Goal: Information Seeking & Learning: Find specific fact

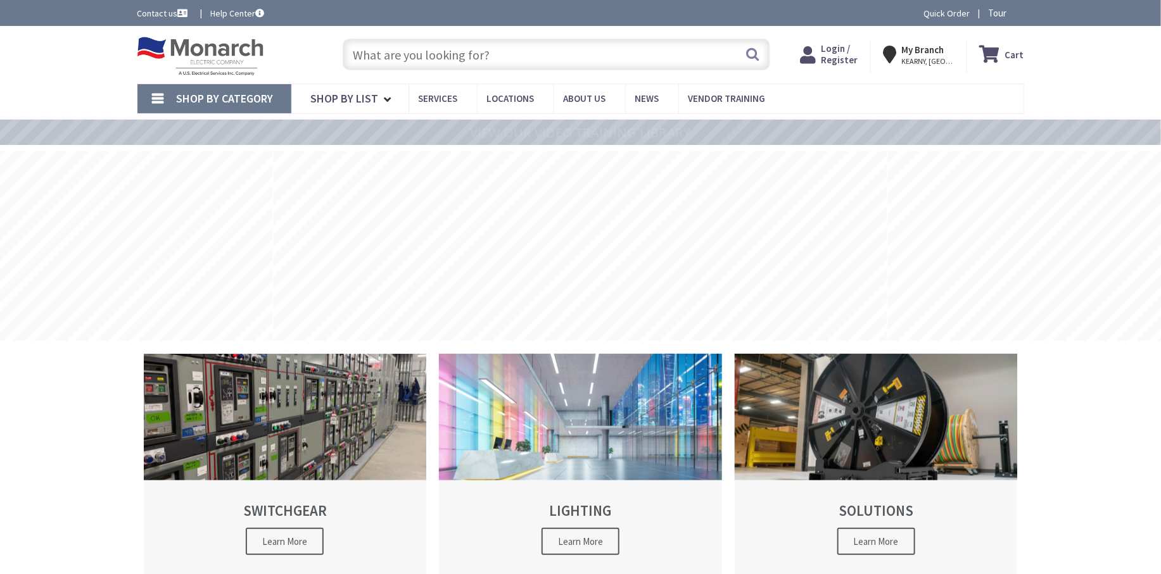
click at [402, 53] on input "text" at bounding box center [556, 55] width 427 height 32
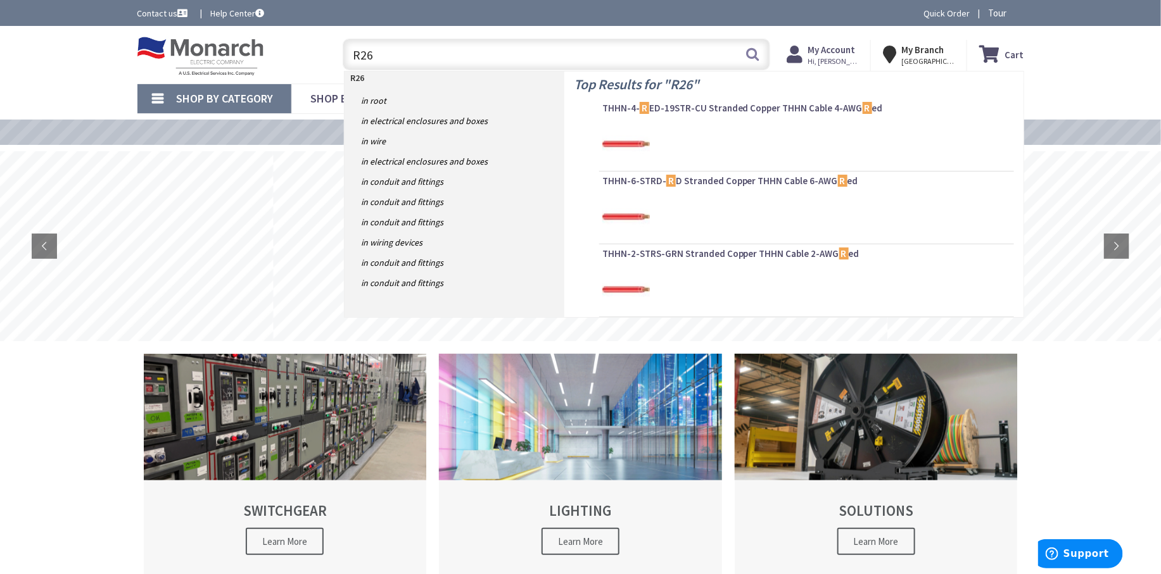
type input "R262"
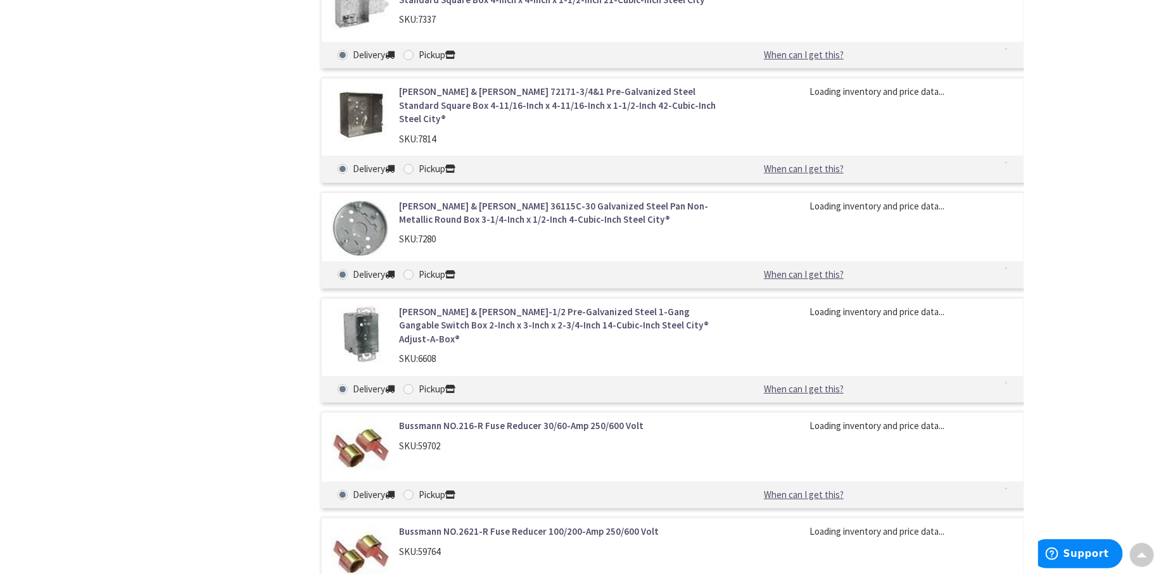
scroll to position [2229, 0]
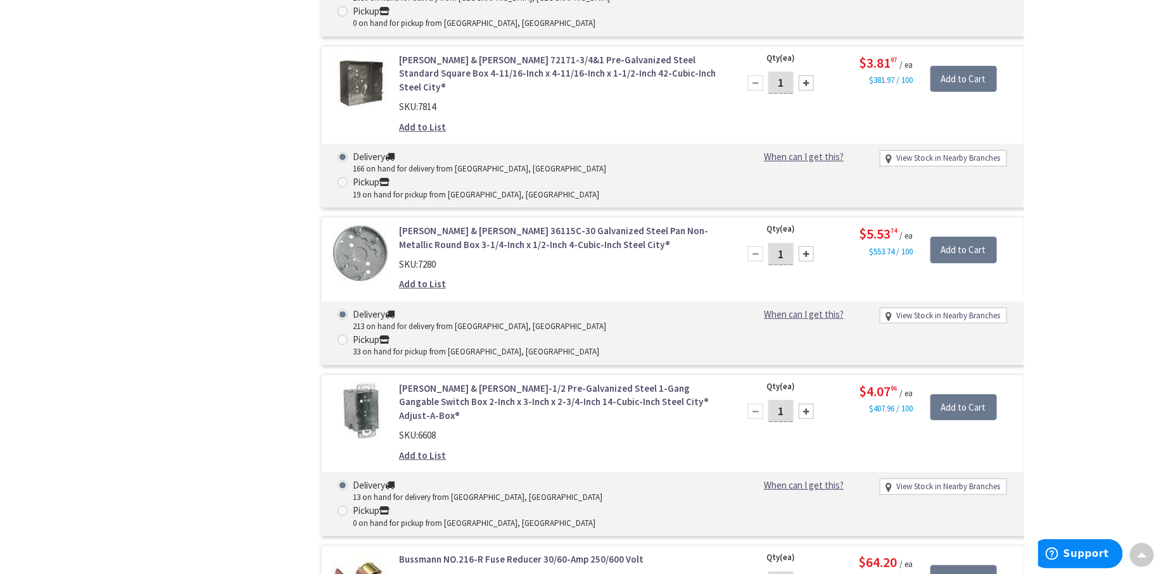
click at [475, 553] on link "Bussmann NO.216-R Fuse Reducer 30/60-Amp 250/600 Volt" at bounding box center [560, 559] width 322 height 13
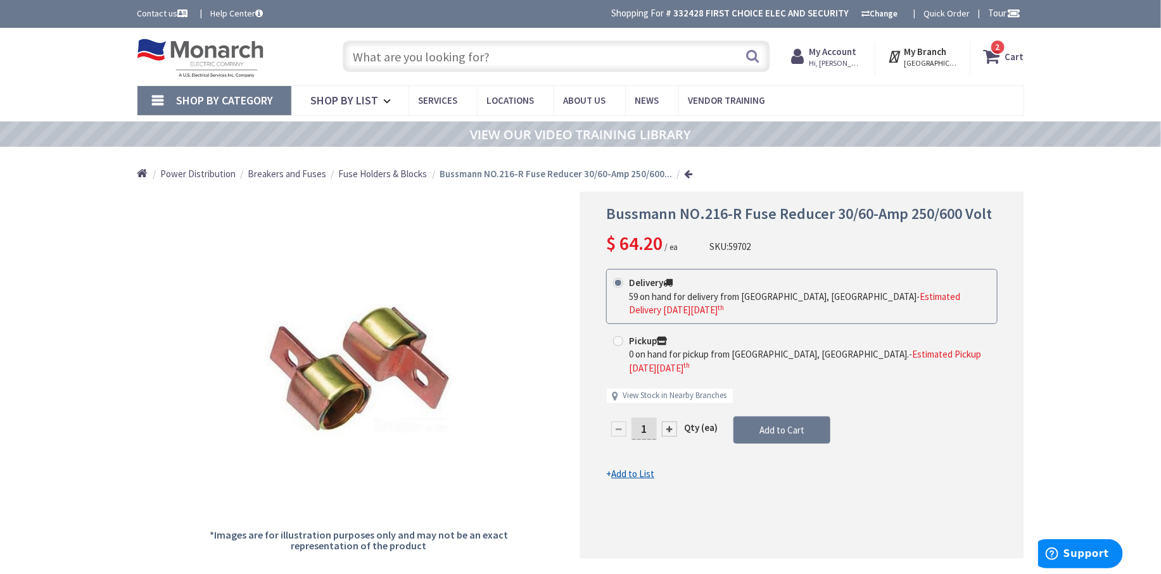
click at [428, 54] on input "text" at bounding box center [556, 57] width 427 height 32
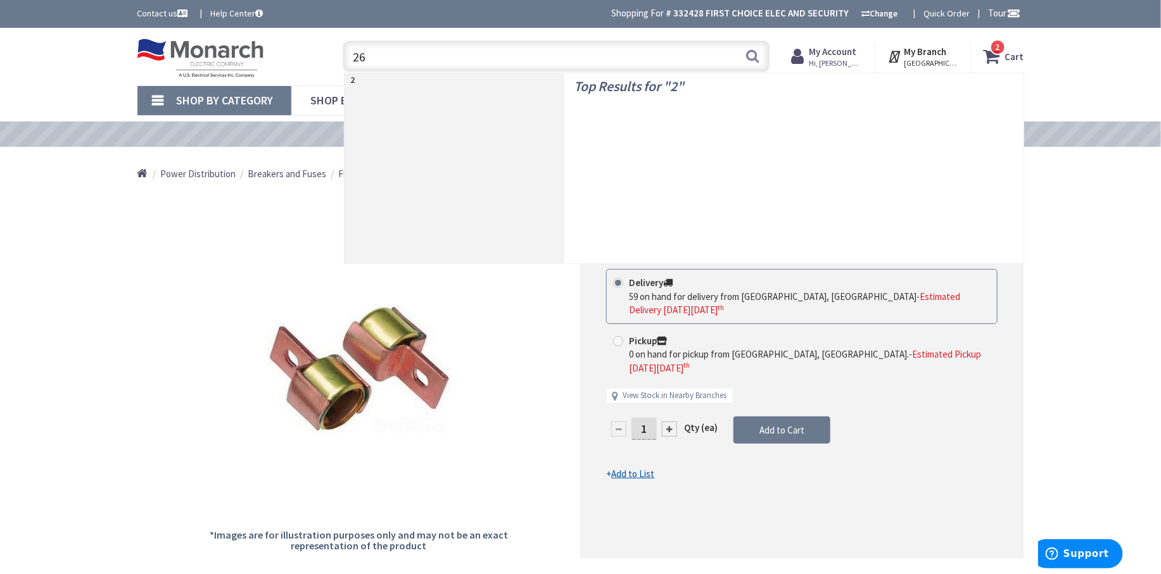
type input "262"
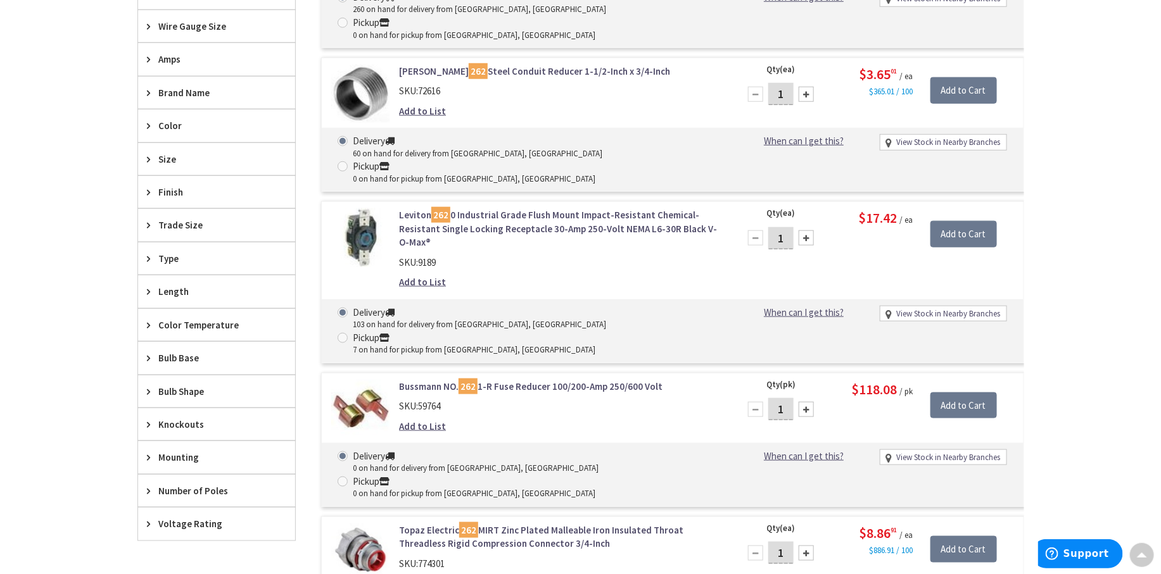
scroll to position [559, 0]
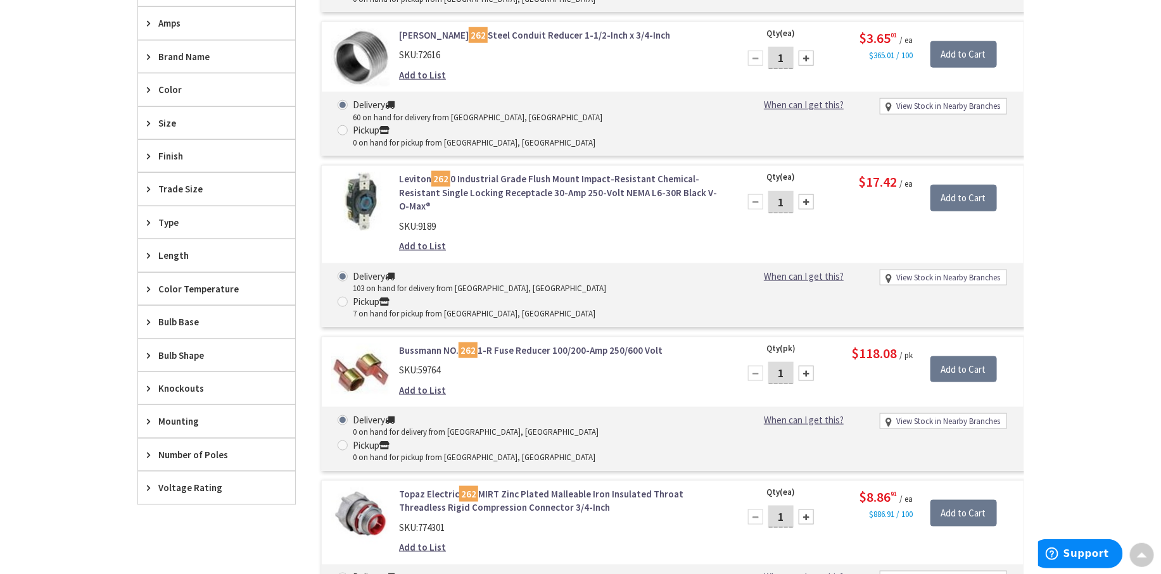
click at [511, 344] on link "Bussmann NO. 262 1-R Fuse Reducer 100/200-Amp 250/600 Volt" at bounding box center [560, 350] width 322 height 13
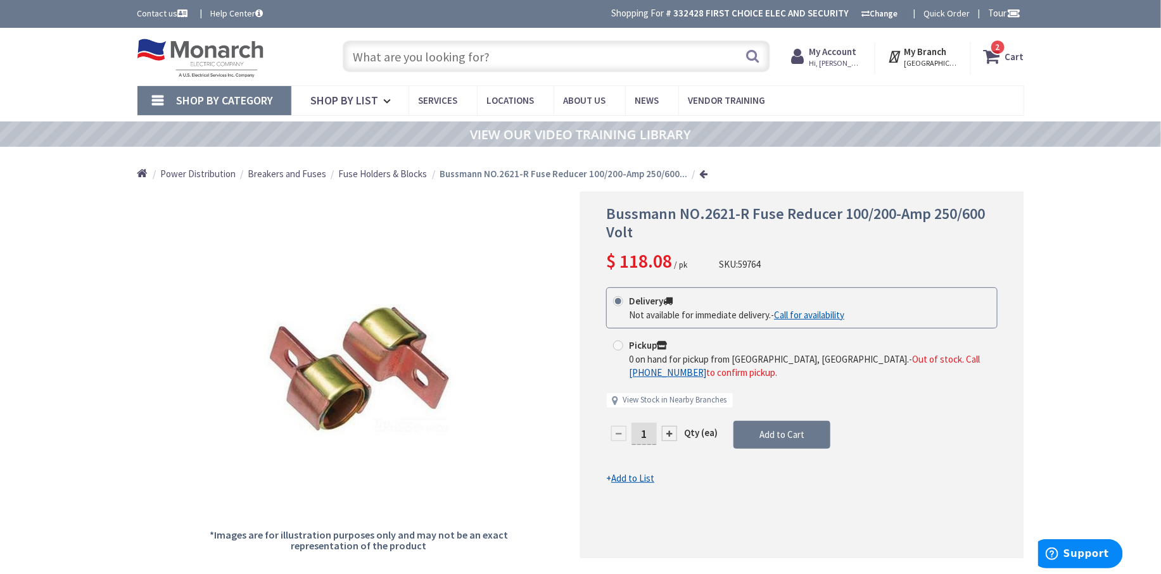
click at [458, 56] on input "text" at bounding box center [556, 57] width 427 height 32
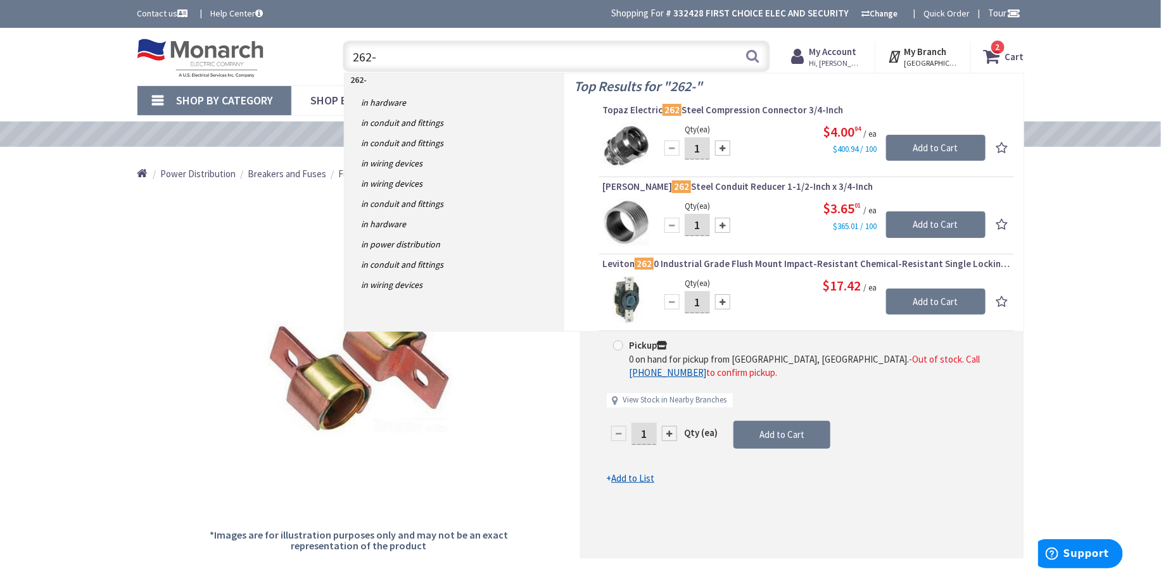
type input "262-R"
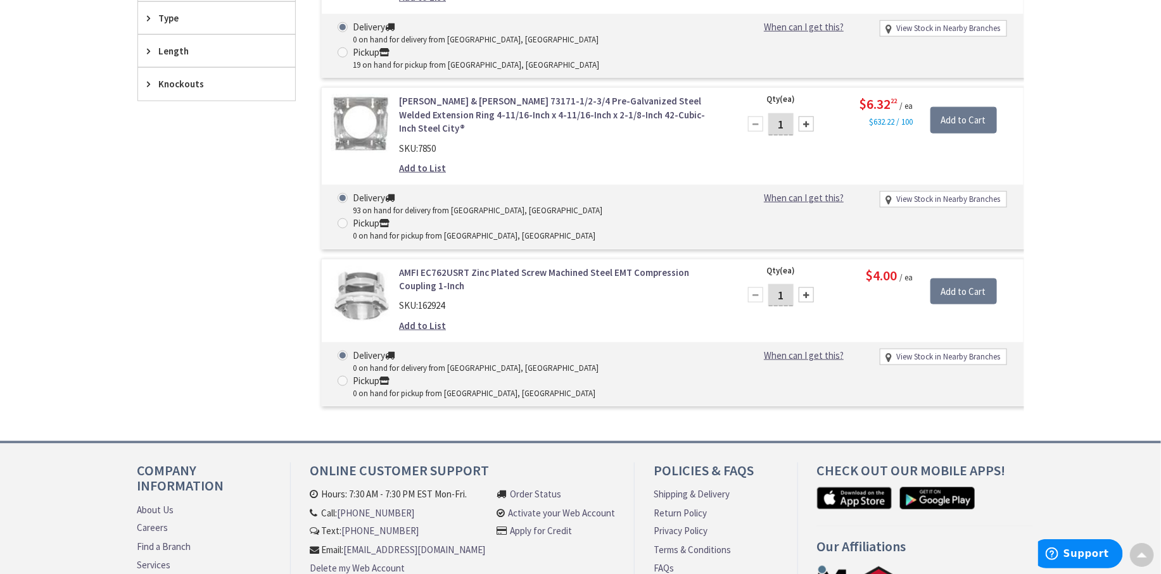
scroll to position [611, 0]
